Goal: Task Accomplishment & Management: Use online tool/utility

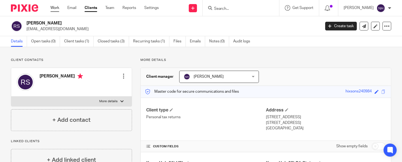
click at [57, 8] on link "Work" at bounding box center [54, 7] width 9 height 5
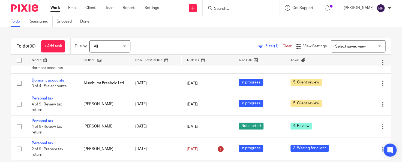
scroll to position [303, 0]
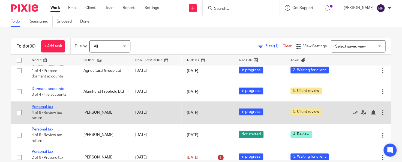
click at [51, 109] on link "Personal tax" at bounding box center [43, 107] width 22 height 4
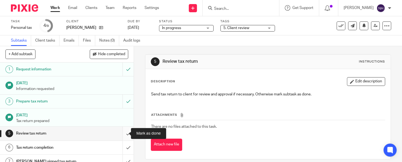
click at [123, 134] on input "submit" at bounding box center [67, 134] width 134 height 14
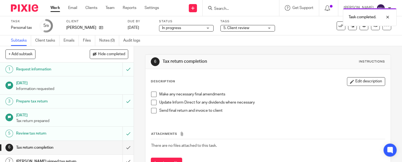
click at [151, 97] on span at bounding box center [153, 94] width 5 height 5
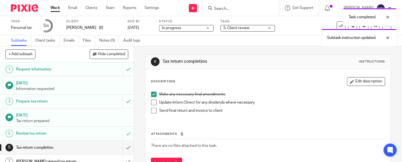
click at [151, 101] on span at bounding box center [153, 102] width 5 height 5
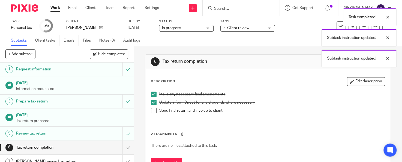
click at [151, 109] on span at bounding box center [153, 110] width 5 height 5
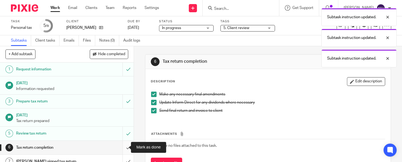
click at [122, 147] on input "submit" at bounding box center [67, 148] width 134 height 14
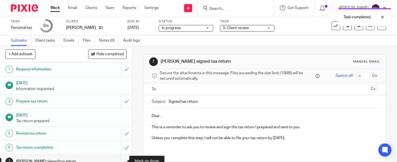
click at [123, 159] on input "submit" at bounding box center [66, 162] width 132 height 14
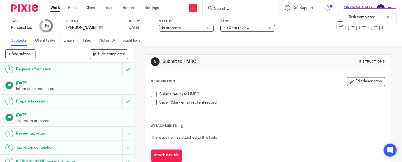
click at [151, 96] on span at bounding box center [153, 94] width 5 height 5
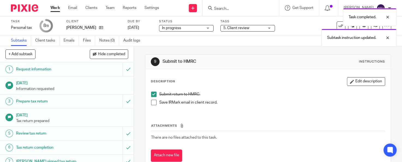
click at [151, 104] on span at bounding box center [153, 102] width 5 height 5
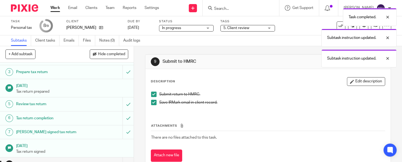
scroll to position [38, 0]
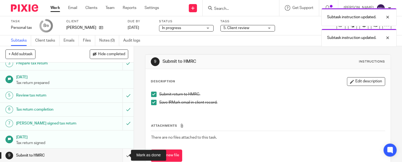
click at [123, 153] on input "submit" at bounding box center [67, 156] width 134 height 14
